Goal: Task Accomplishment & Management: Manage account settings

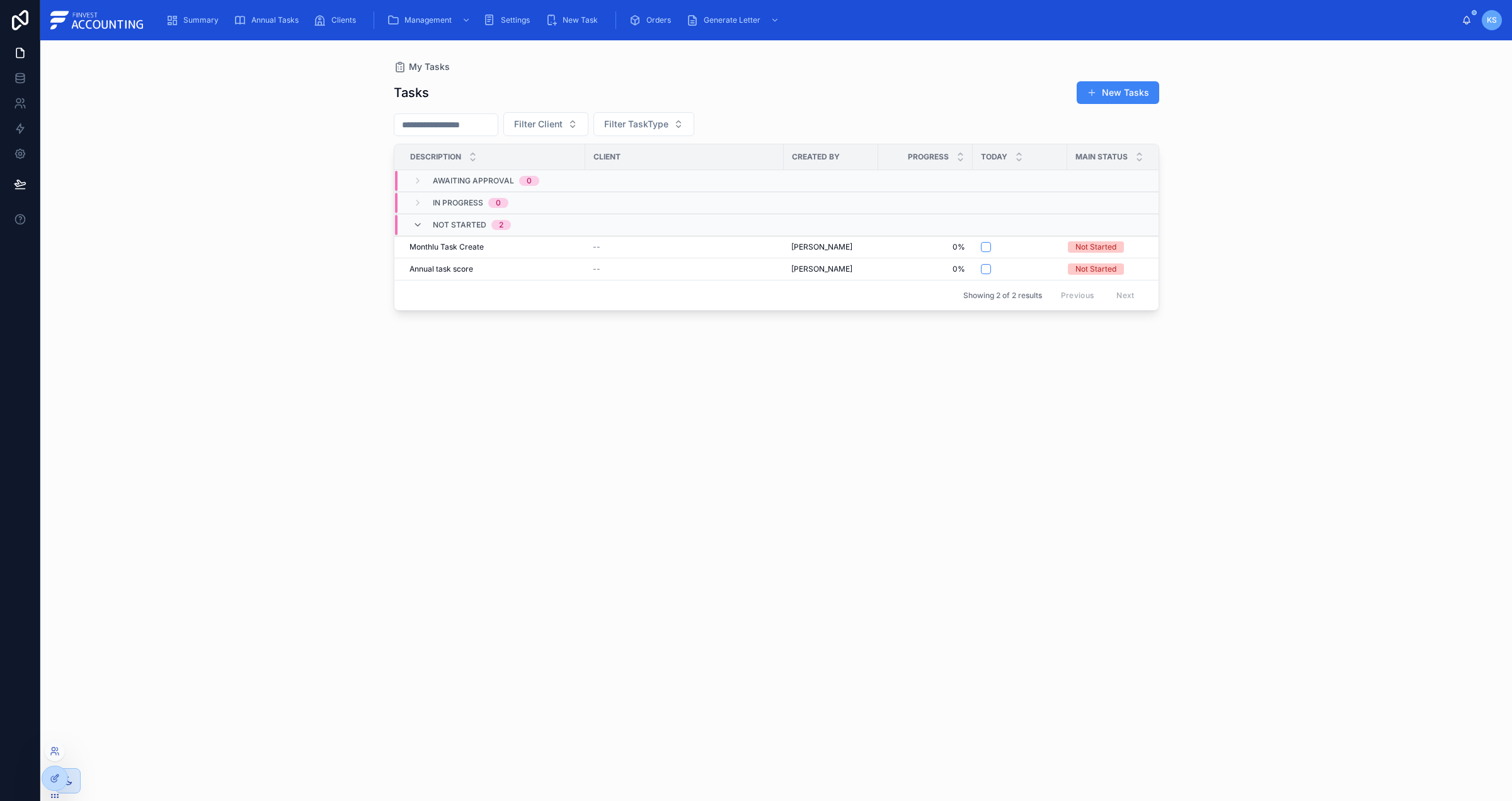
click at [56, 757] on div at bounding box center [55, 751] width 20 height 20
click at [56, 751] on icon at bounding box center [54, 751] width 10 height 10
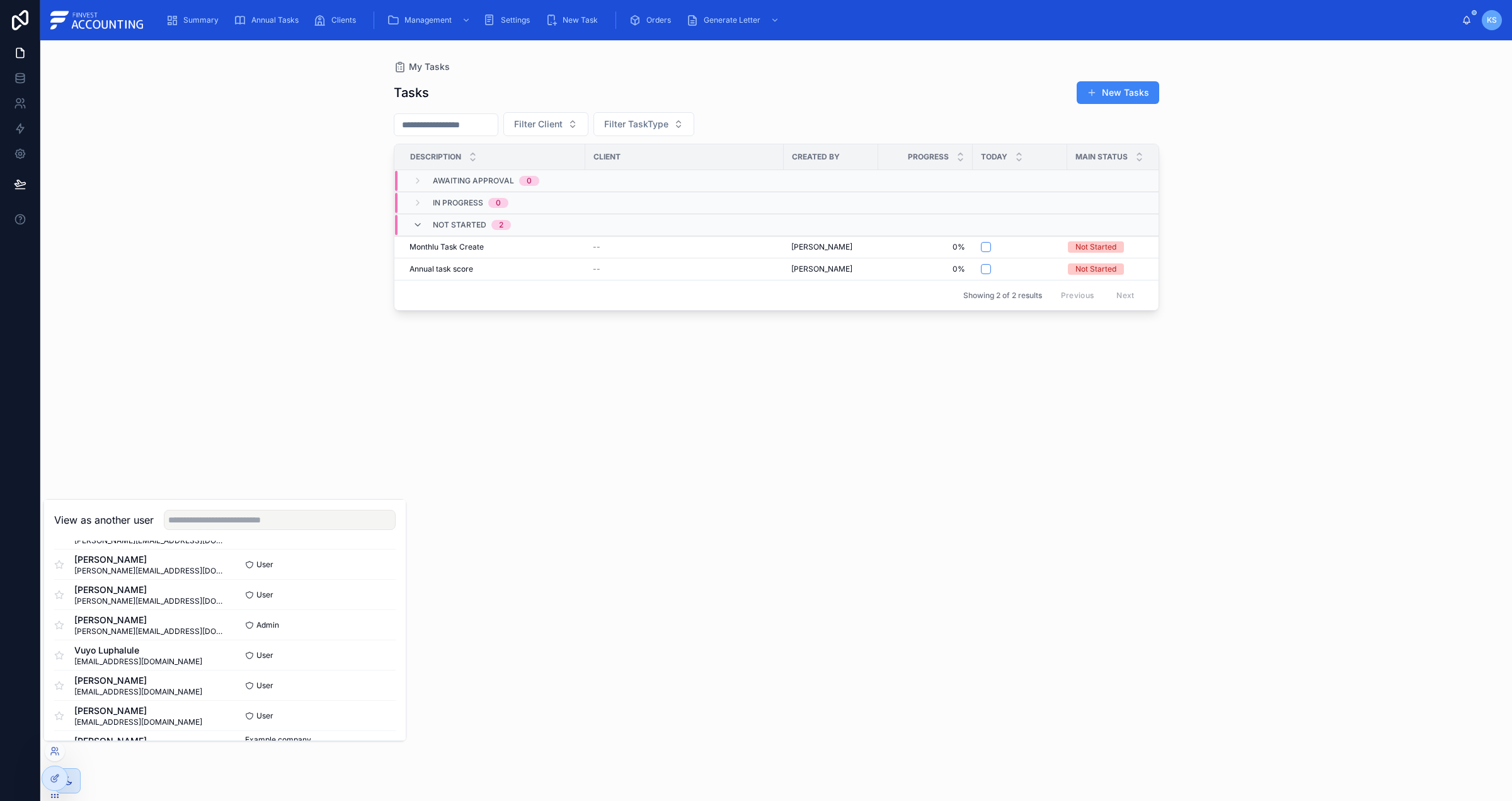
scroll to position [195, 0]
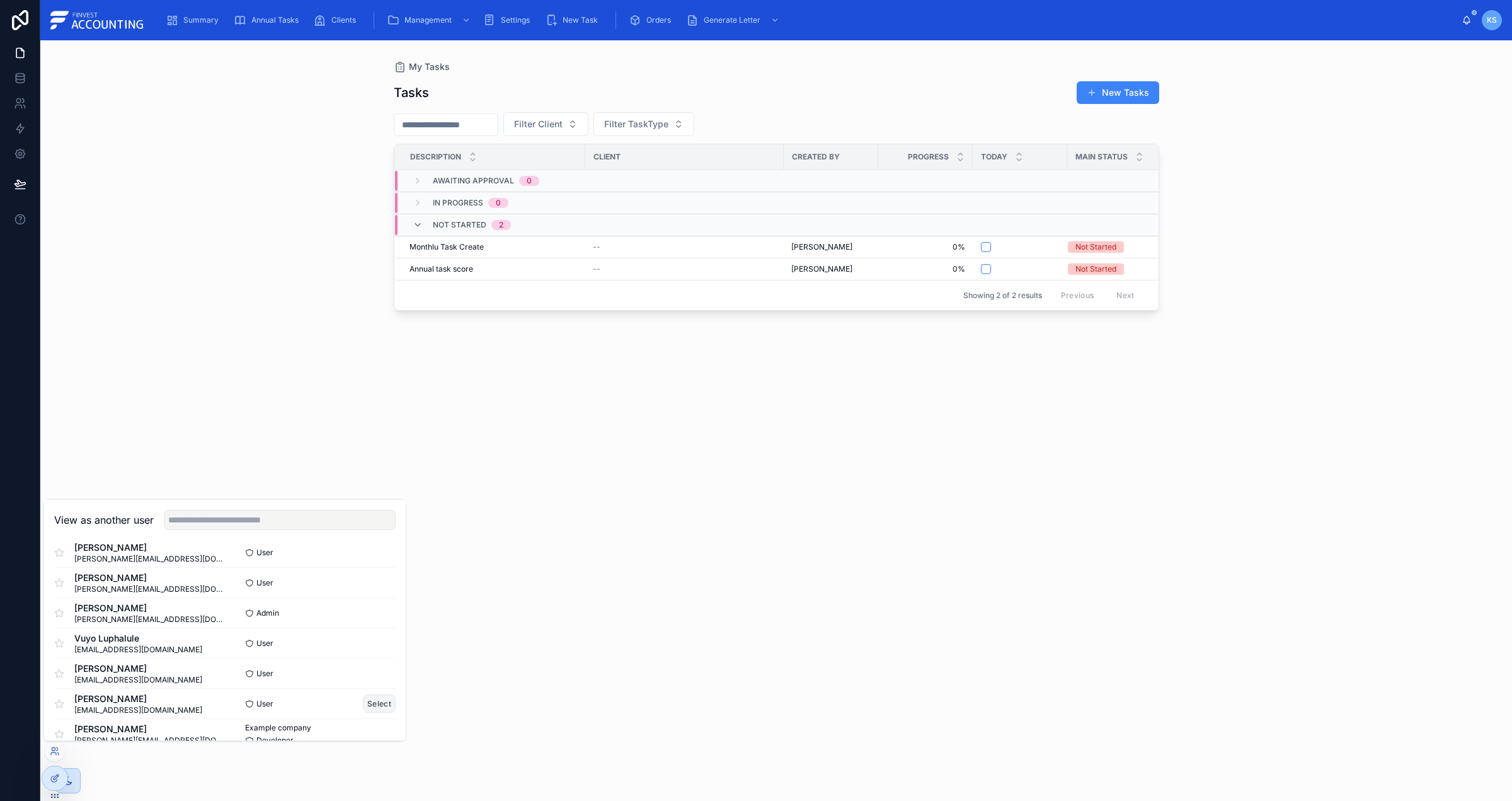
click at [373, 702] on button "Select" at bounding box center [379, 703] width 33 height 18
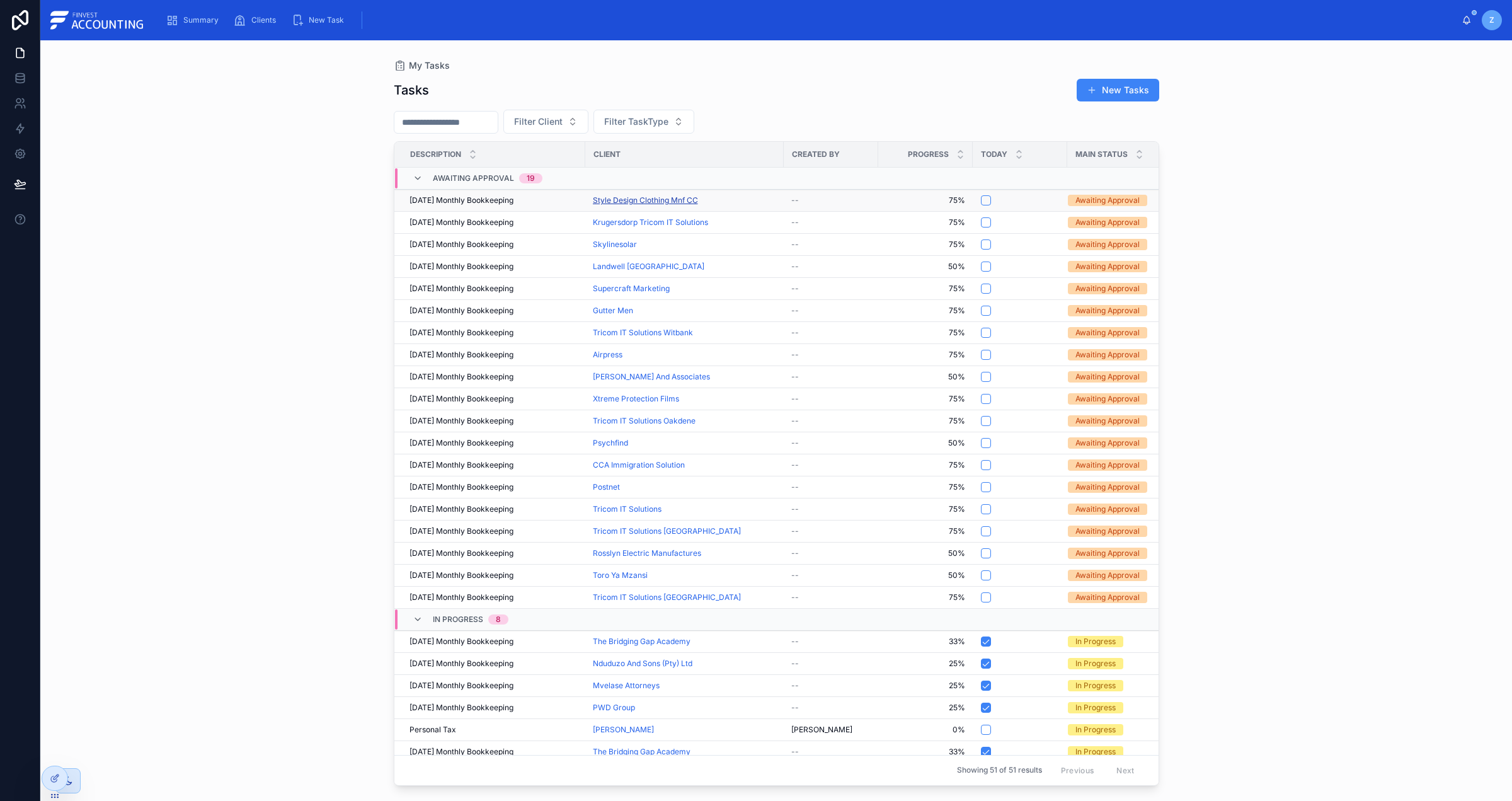
click at [673, 200] on span "Style Design Clothing Mnf CC" at bounding box center [645, 200] width 105 height 10
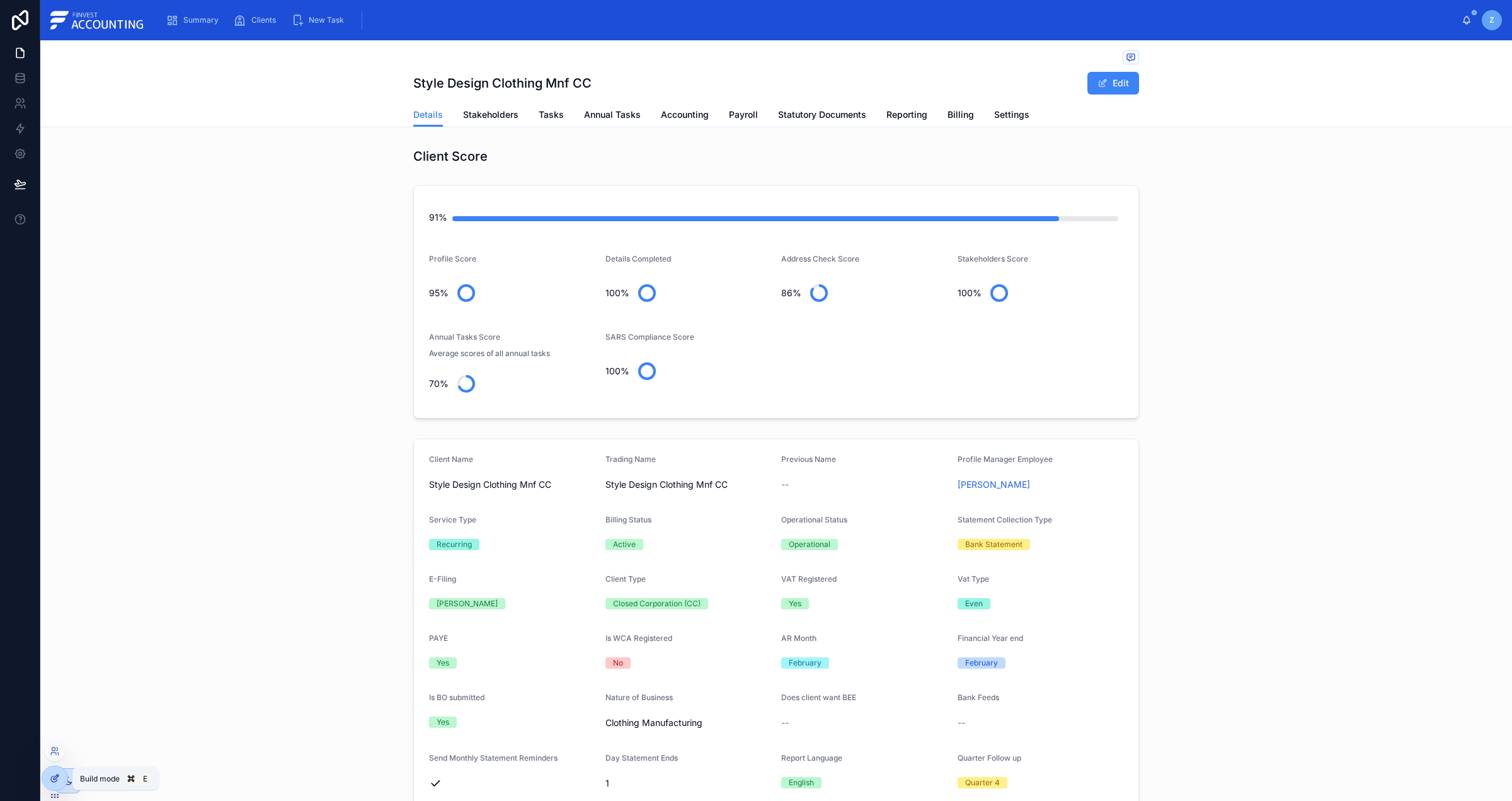
click at [60, 780] on icon at bounding box center [54, 778] width 10 height 10
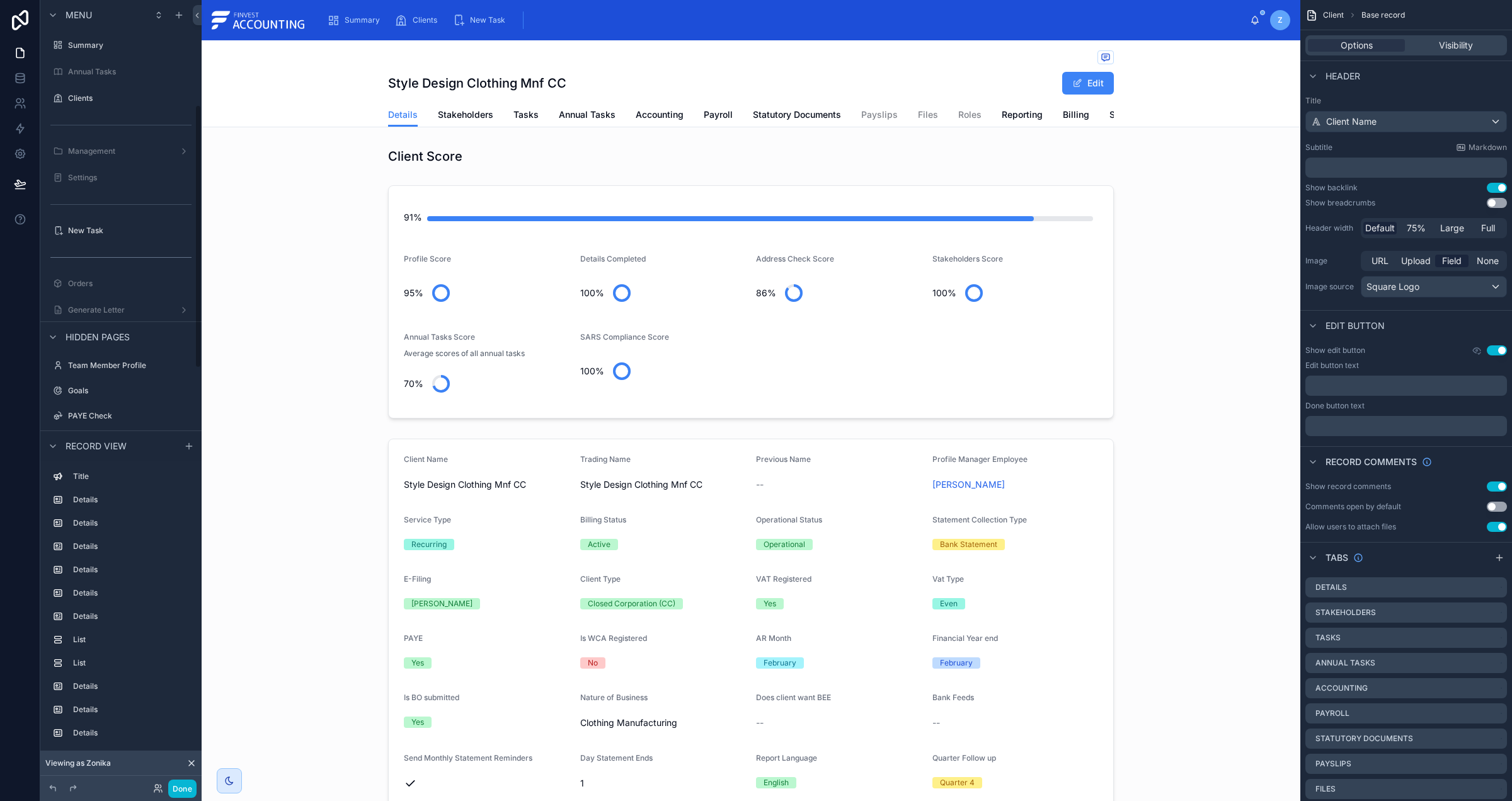
scroll to position [312, 0]
click at [180, 790] on button "Done" at bounding box center [182, 788] width 28 height 18
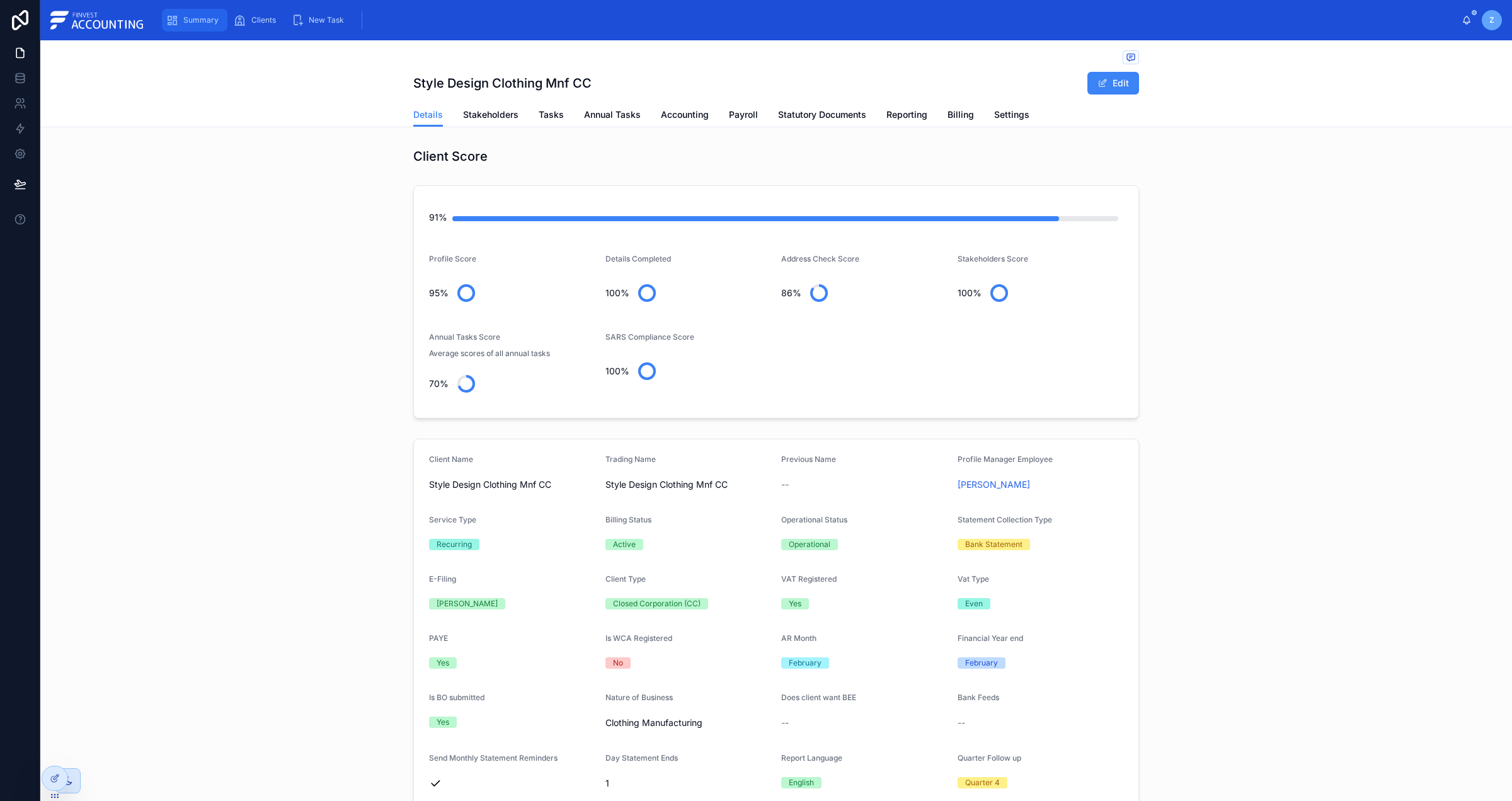
click at [192, 24] on span "Summary" at bounding box center [201, 20] width 35 height 10
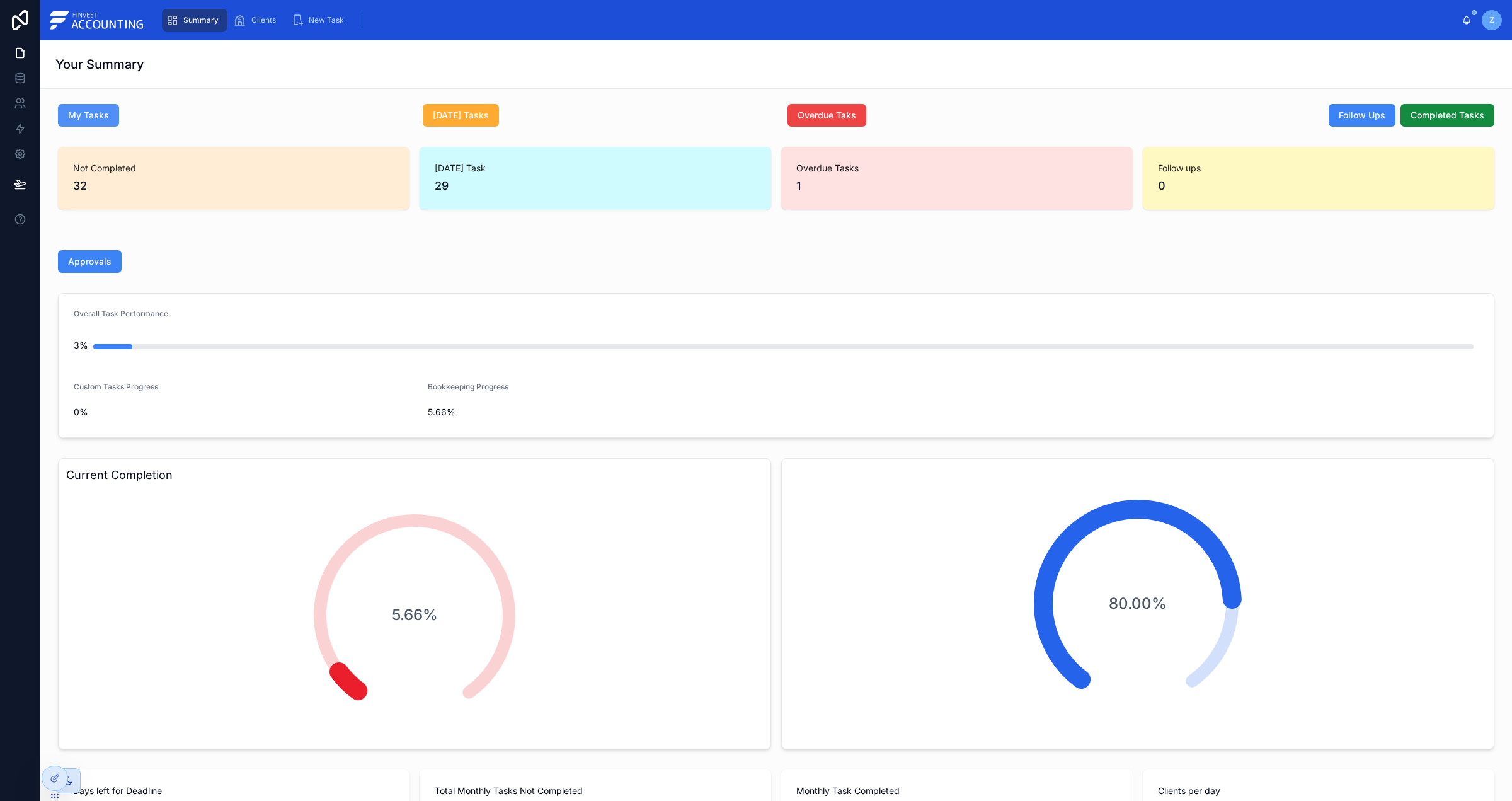
click at [88, 118] on span "My Tasks" at bounding box center [88, 115] width 41 height 13
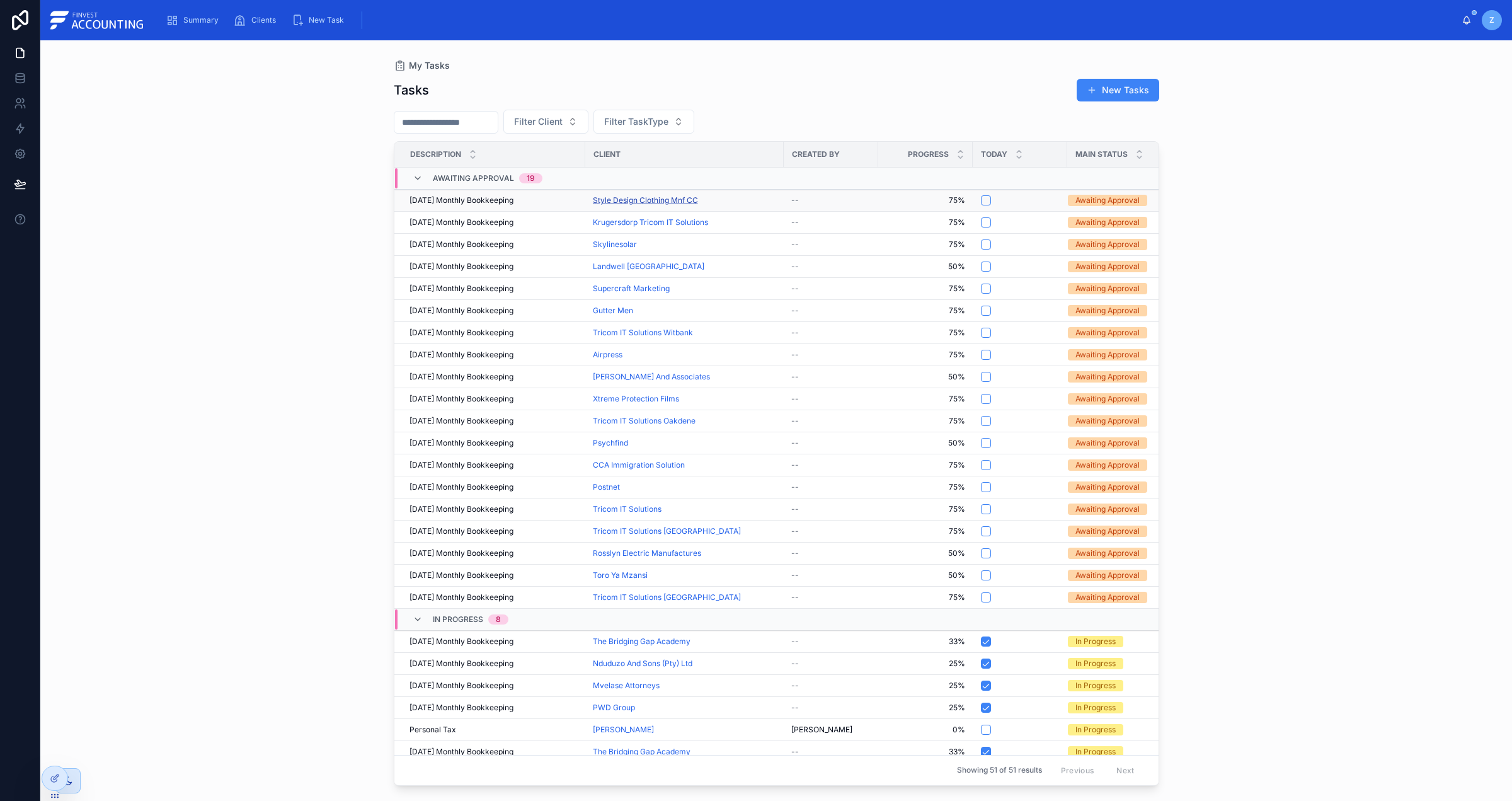
click at [650, 201] on span "Style Design Clothing Mnf CC" at bounding box center [645, 200] width 105 height 10
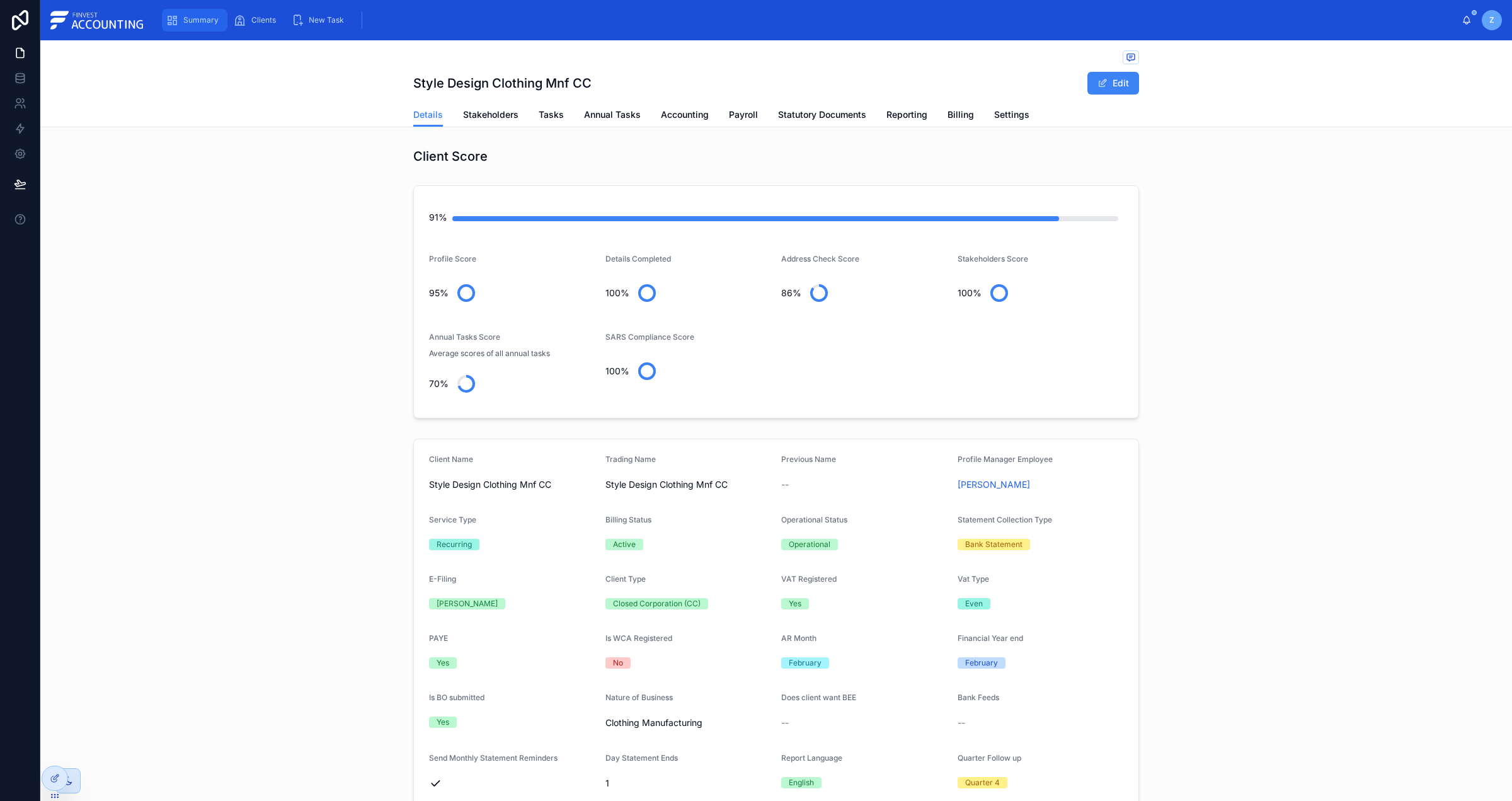
click at [177, 15] on icon "scrollable content" at bounding box center [171, 20] width 13 height 13
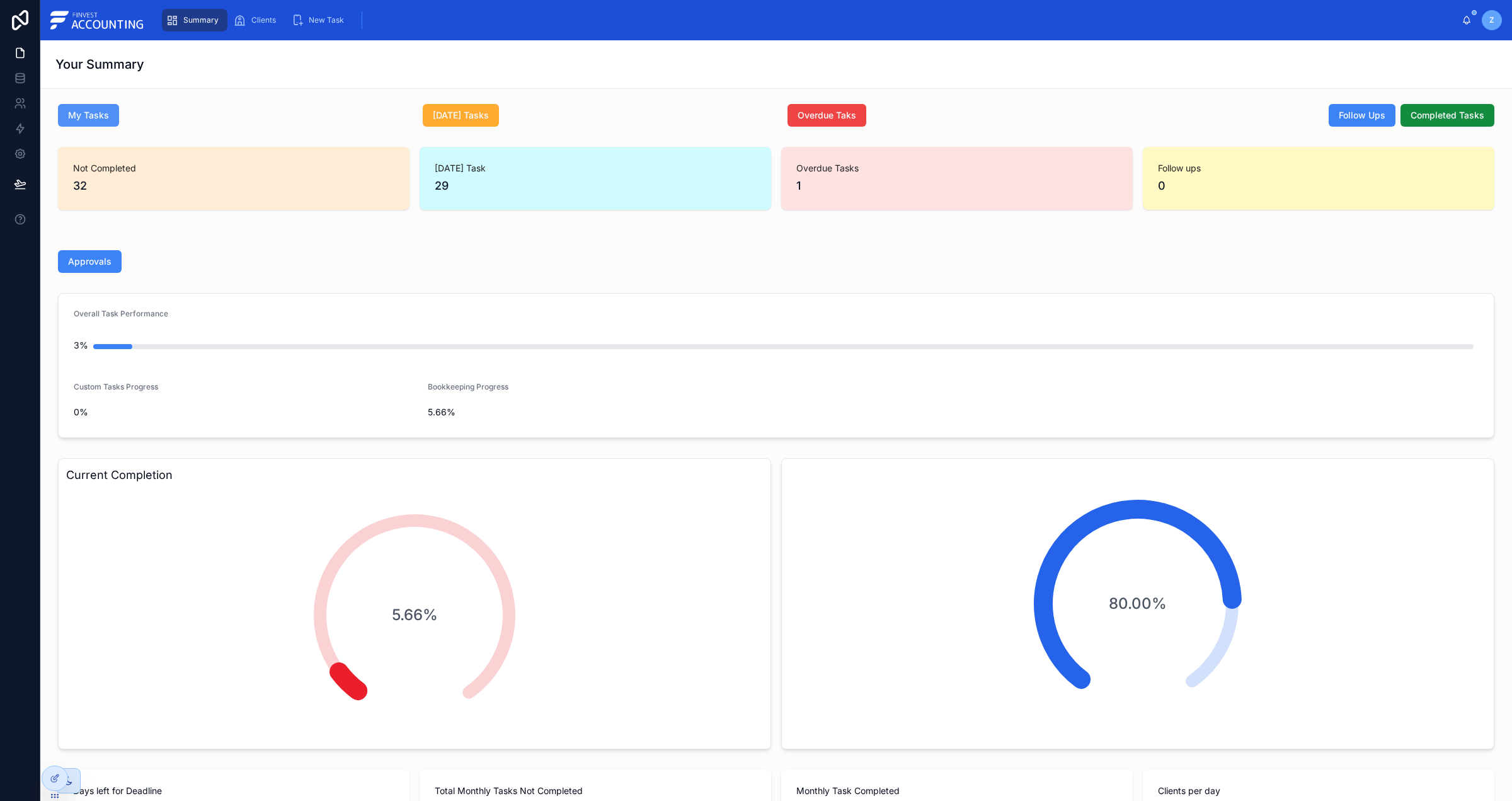
click at [107, 113] on span "My Tasks" at bounding box center [88, 115] width 41 height 13
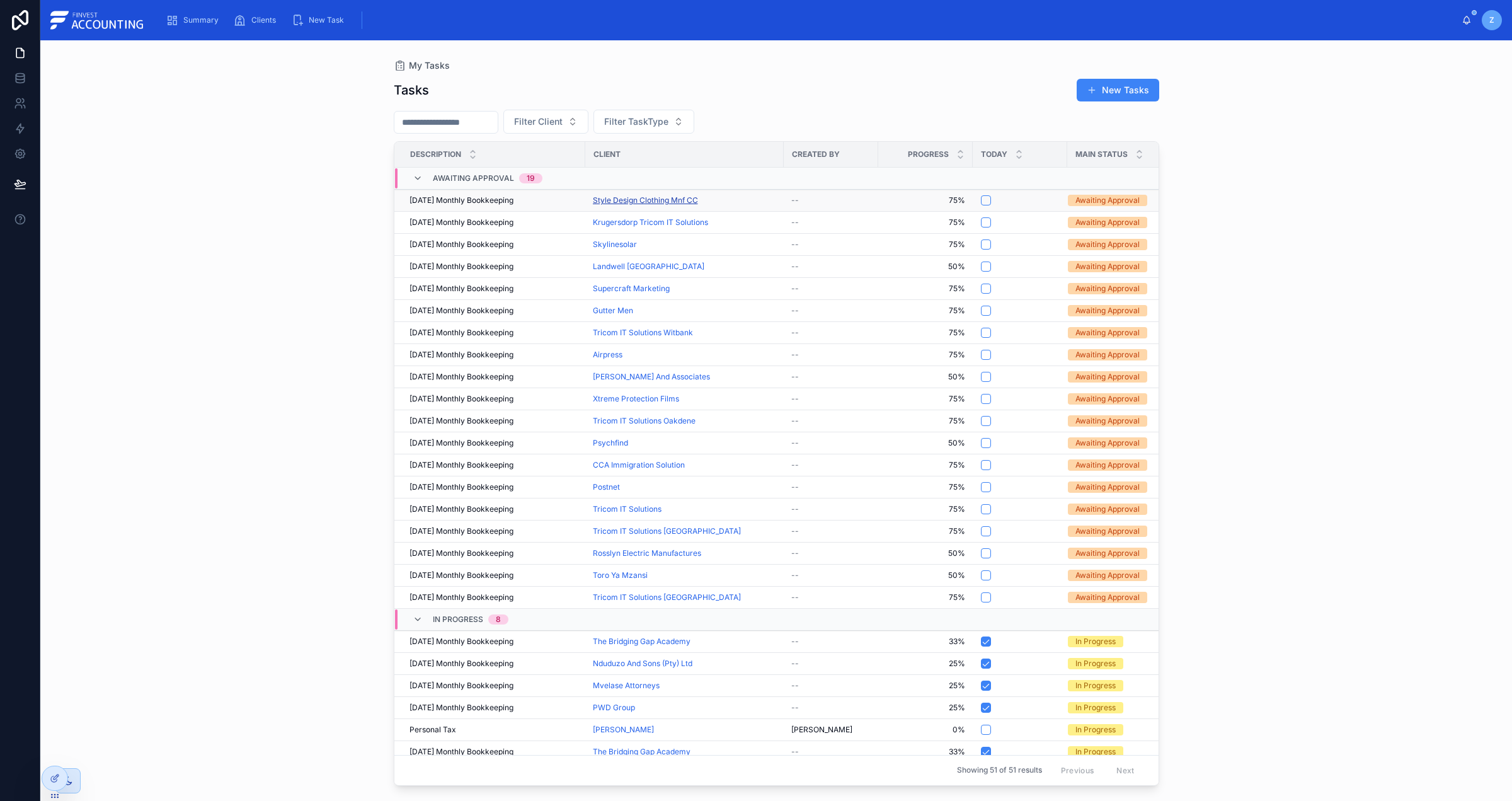
click at [633, 199] on span "Style Design Clothing Mnf CC" at bounding box center [645, 200] width 105 height 10
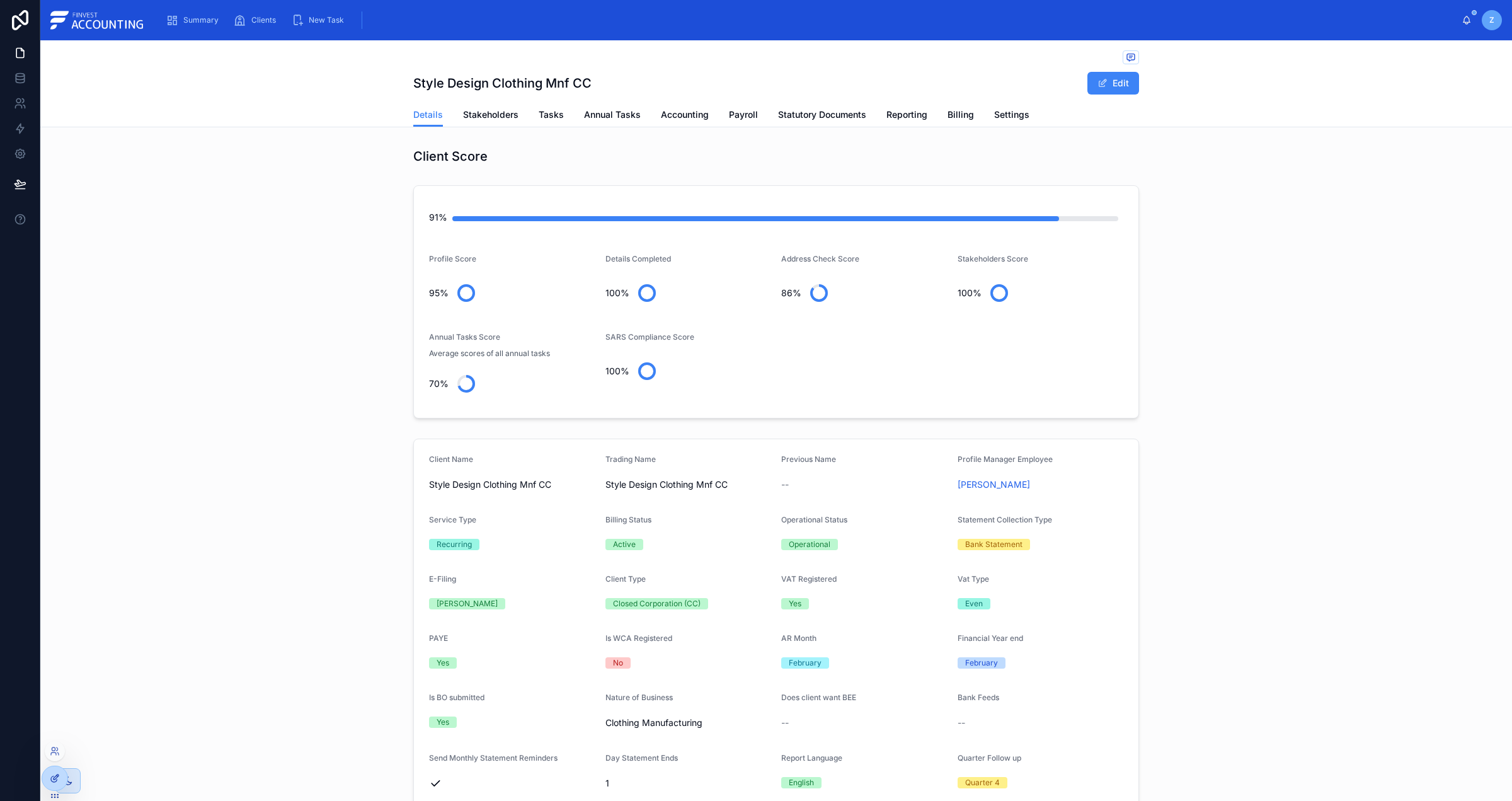
click at [52, 779] on icon at bounding box center [54, 778] width 10 height 10
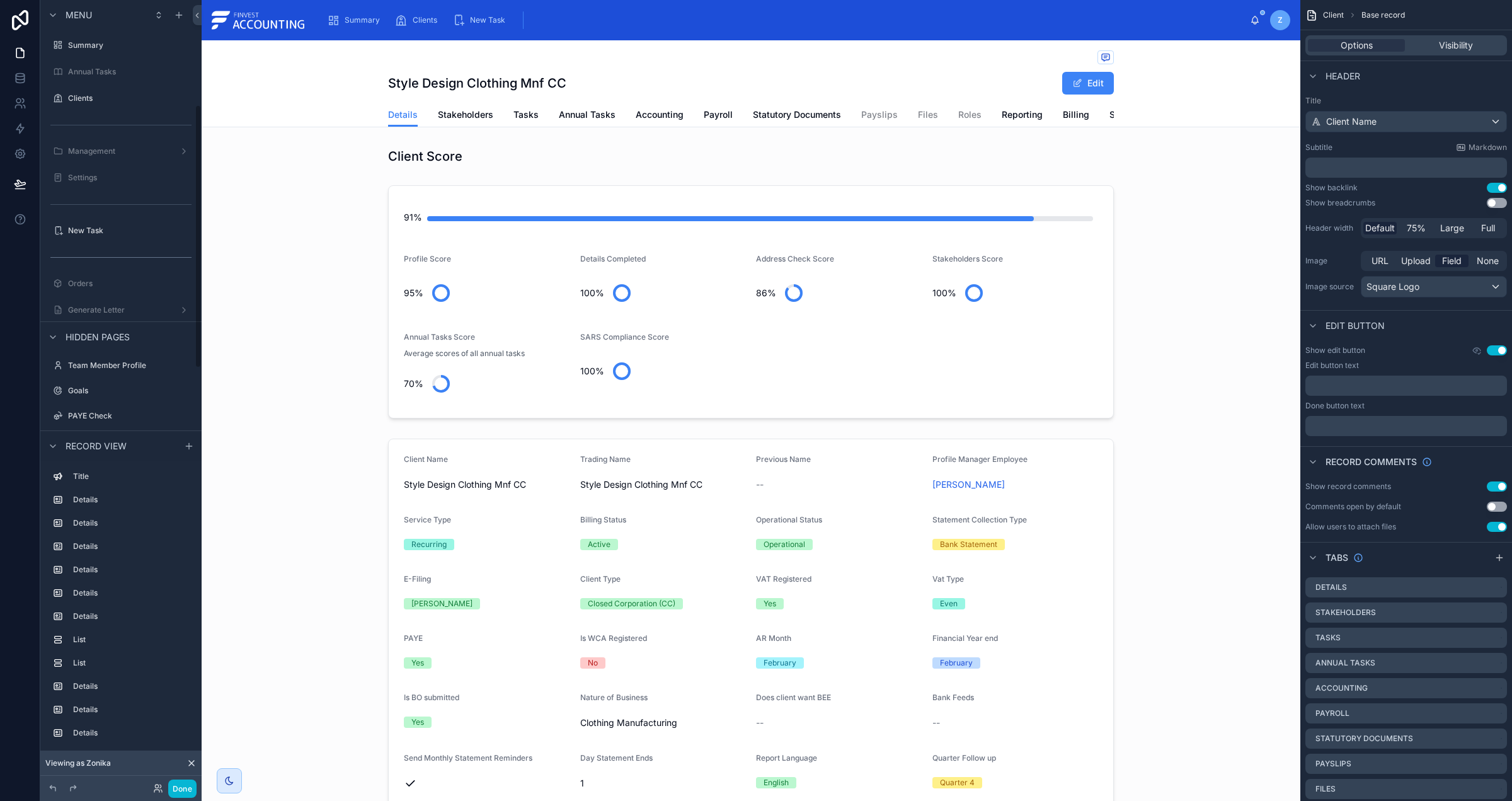
scroll to position [312, 0]
click at [178, 789] on button "Done" at bounding box center [182, 788] width 28 height 18
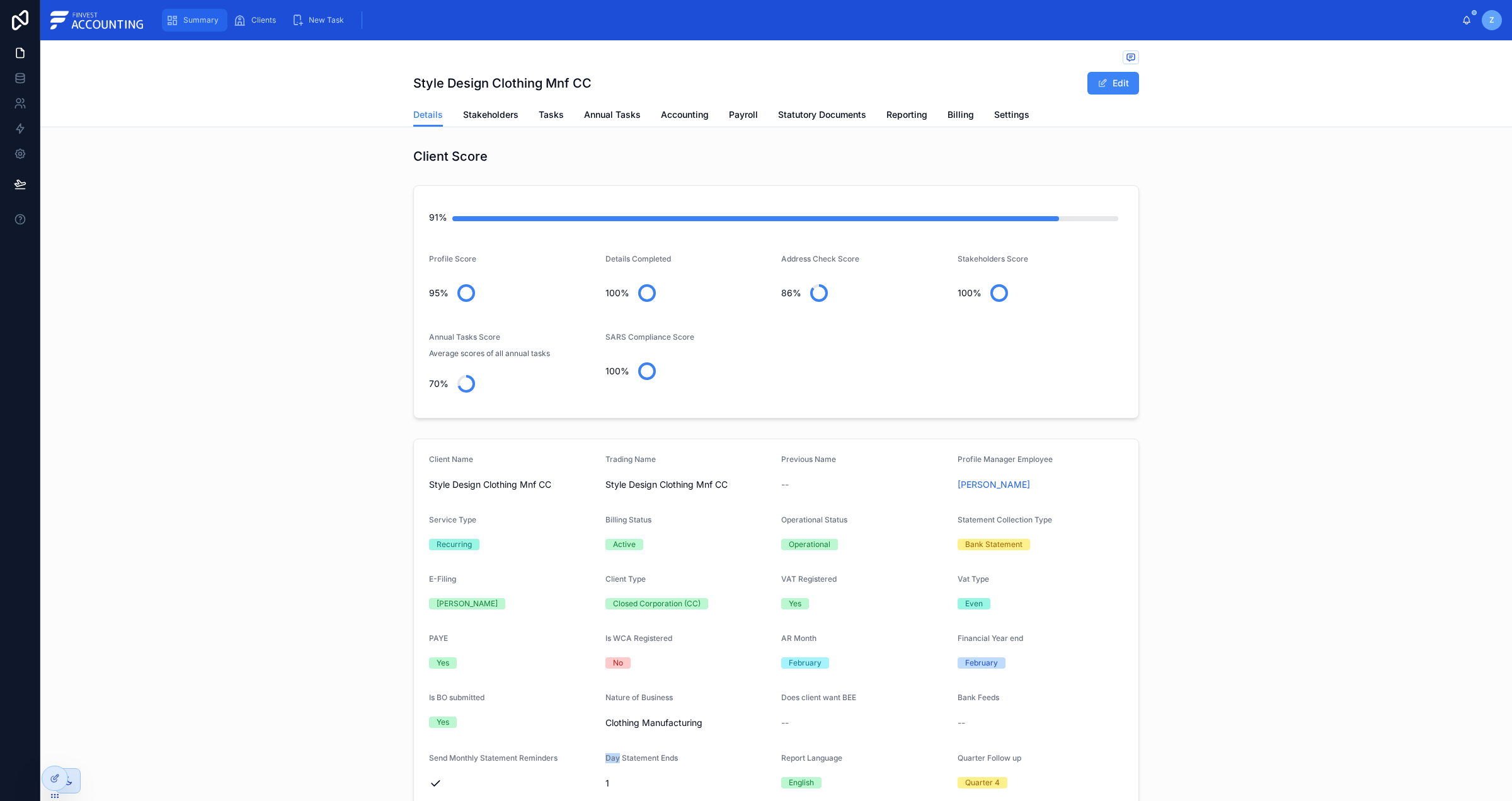
click at [192, 15] on span "Summary" at bounding box center [201, 20] width 35 height 10
